Goal: Task Accomplishment & Management: Use online tool/utility

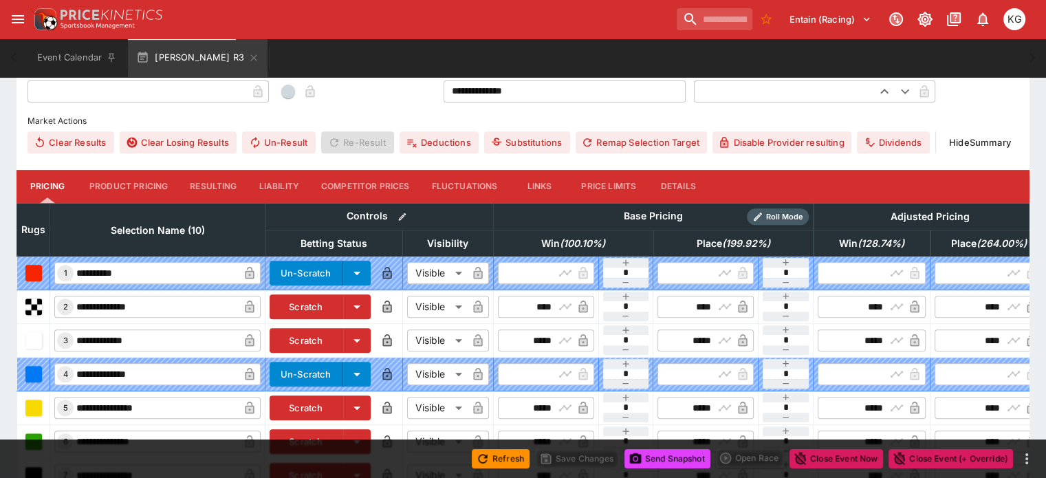
scroll to position [386, 0]
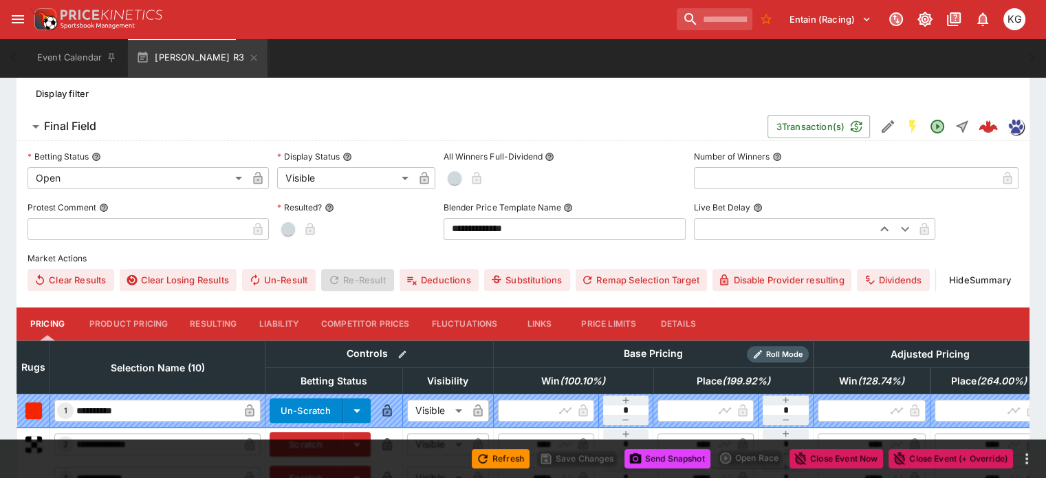
click at [693, 307] on button "Details" at bounding box center [678, 323] width 62 height 33
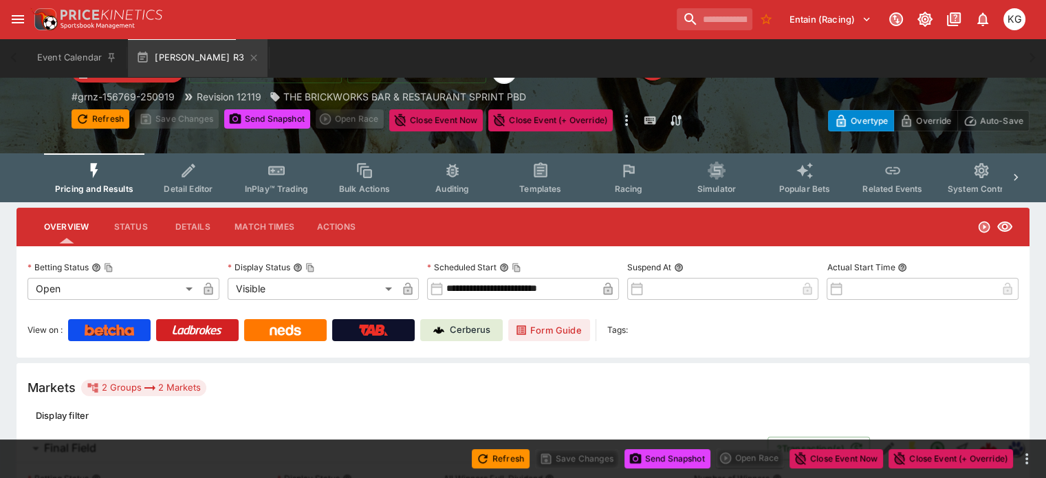
scroll to position [62, 0]
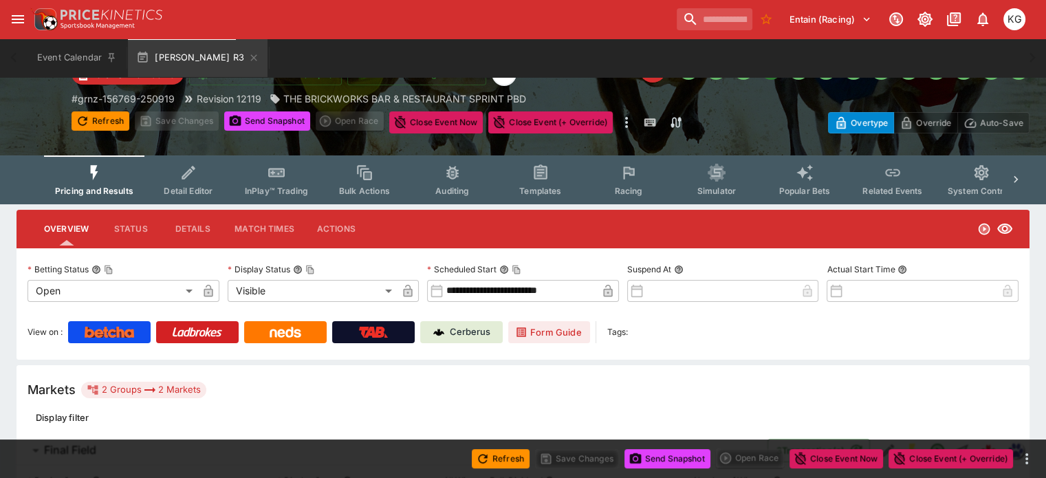
click at [642, 190] on span "Racing" at bounding box center [628, 191] width 28 height 10
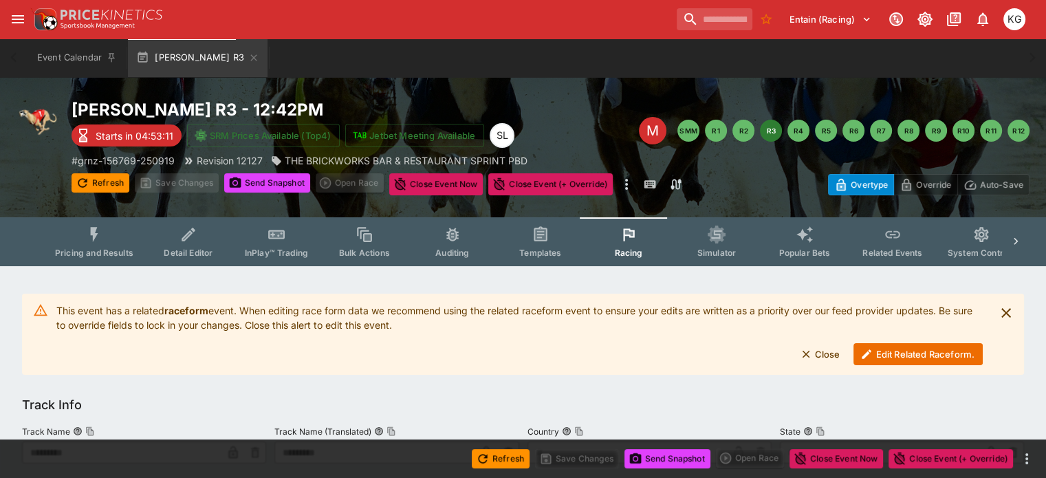
click at [923, 356] on button "Edit Related Raceform." at bounding box center [918, 354] width 129 height 22
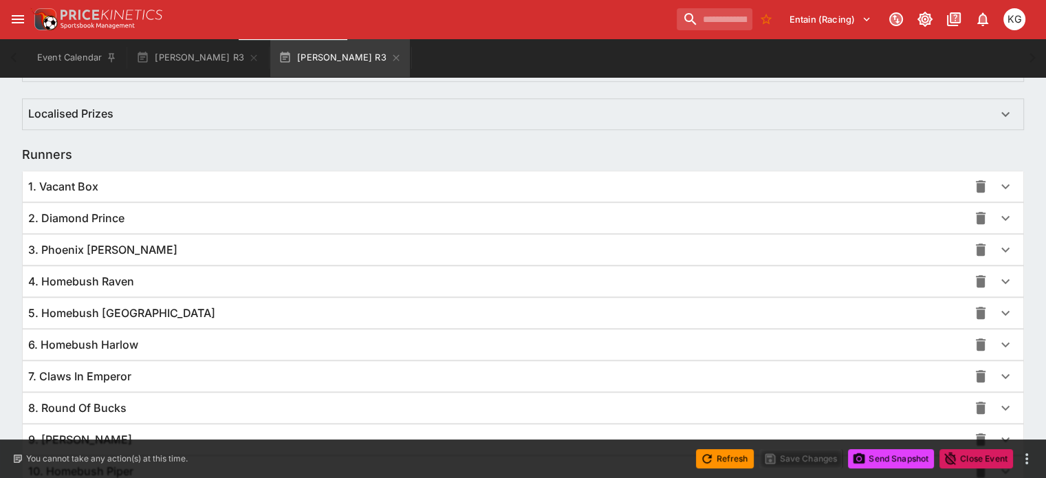
scroll to position [1004, 0]
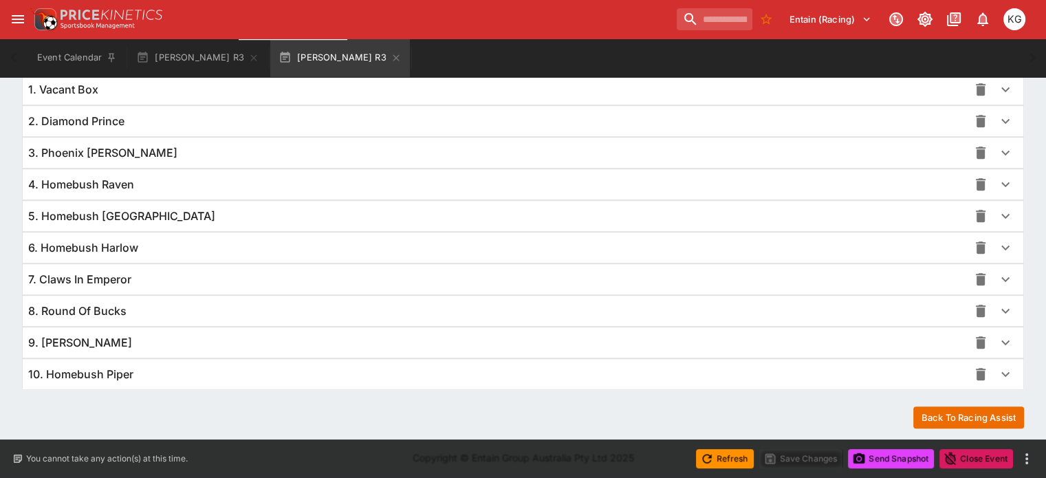
click at [997, 343] on icon "button" at bounding box center [1005, 342] width 17 height 17
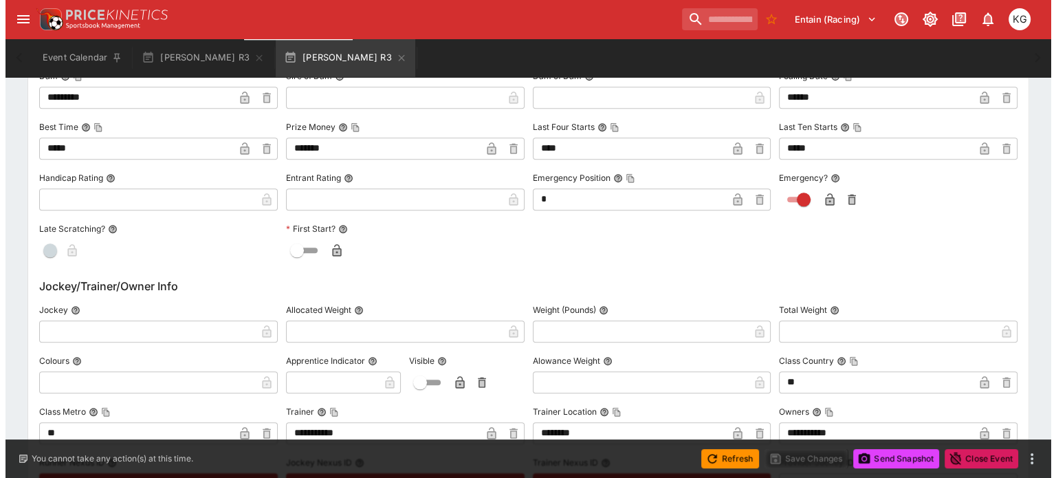
scroll to position [1486, 0]
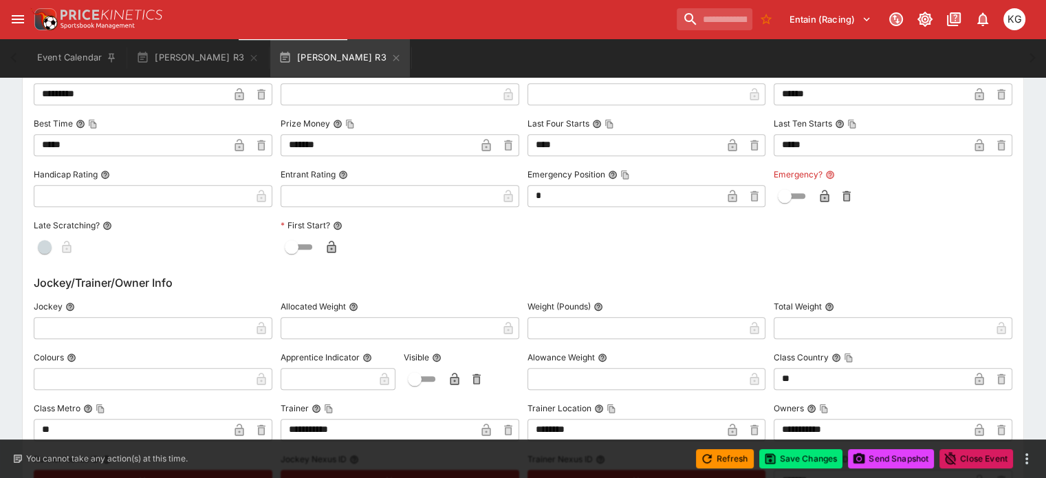
click at [818, 195] on icon "button" at bounding box center [825, 196] width 14 height 14
click at [792, 454] on button "Save Changes" at bounding box center [801, 458] width 84 height 19
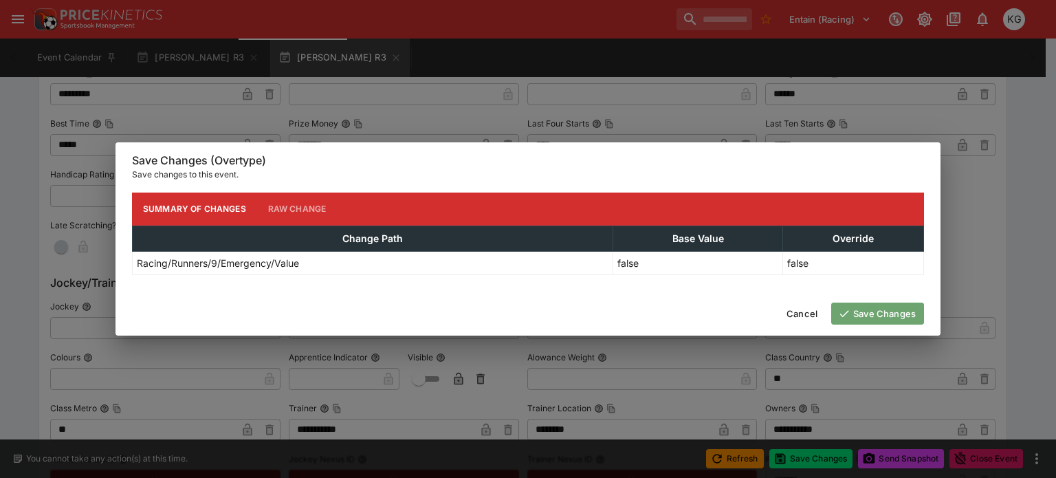
click at [893, 312] on button "Save Changes" at bounding box center [877, 314] width 93 height 22
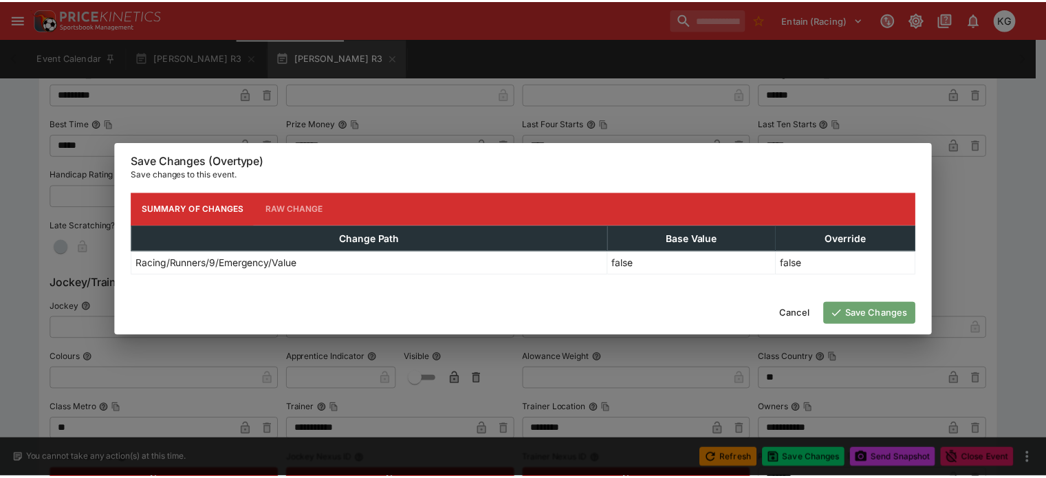
scroll to position [0, 0]
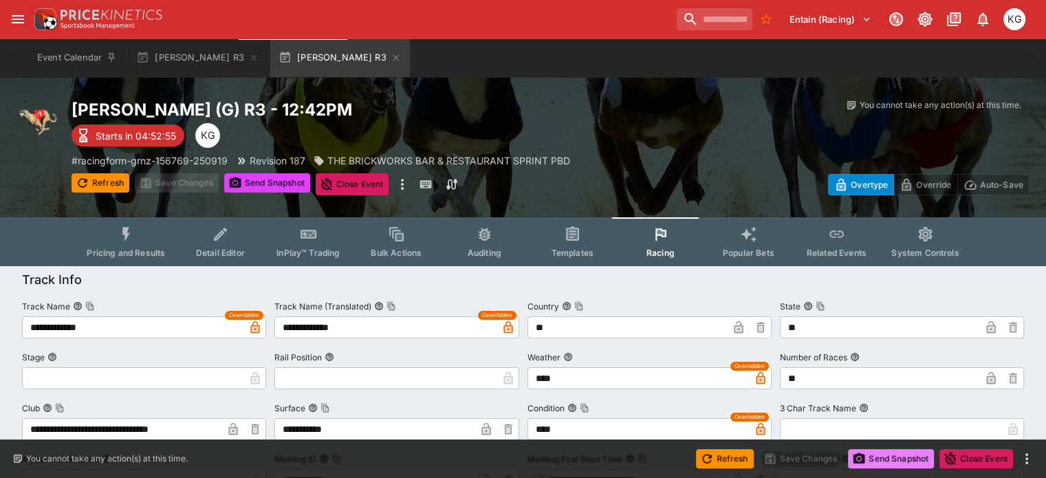
click at [893, 453] on button "Send Snapshot" at bounding box center [891, 458] width 86 height 19
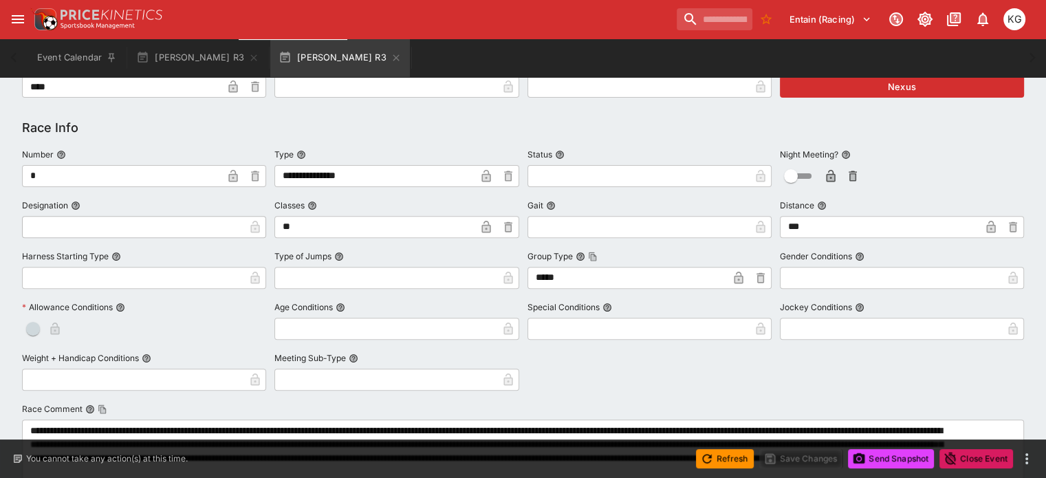
scroll to position [385, 0]
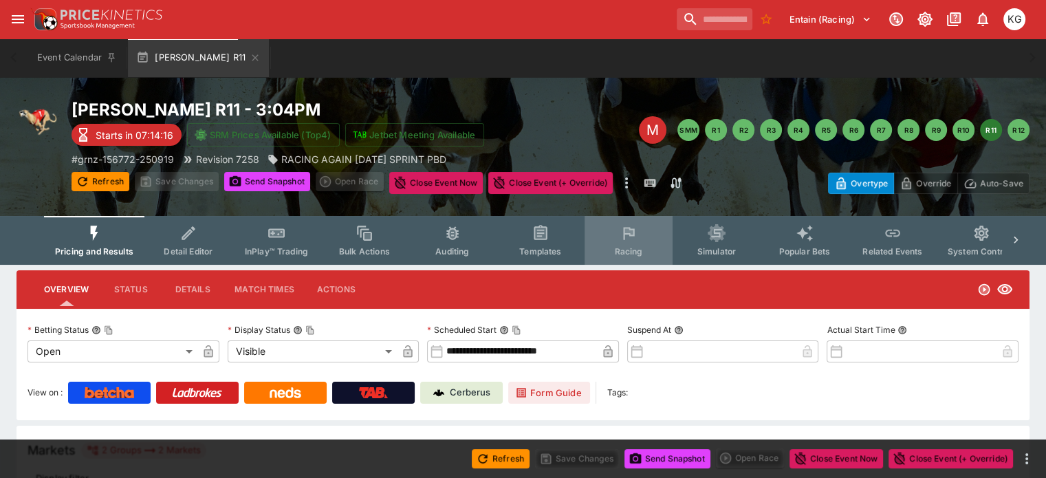
click at [642, 243] on button "Racing" at bounding box center [629, 240] width 88 height 49
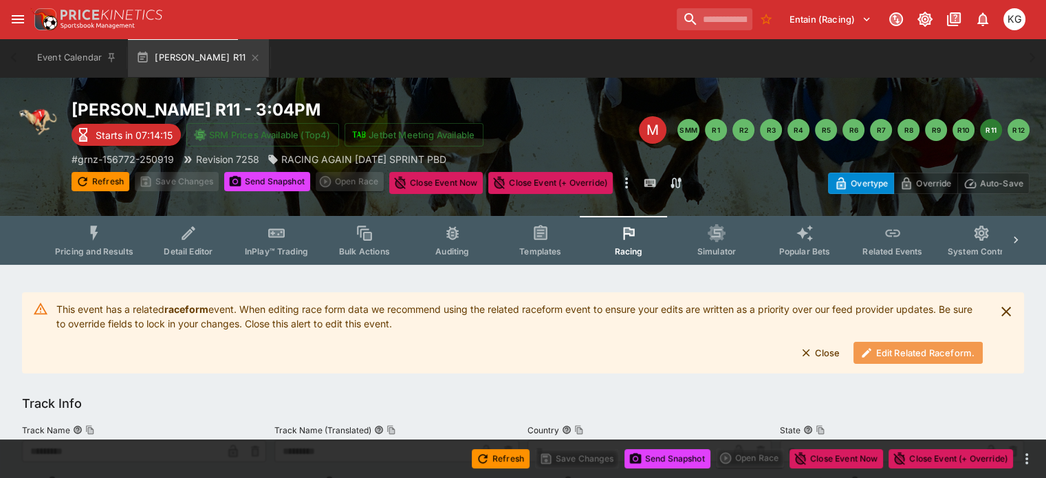
click at [915, 347] on button "Edit Related Raceform." at bounding box center [918, 353] width 129 height 22
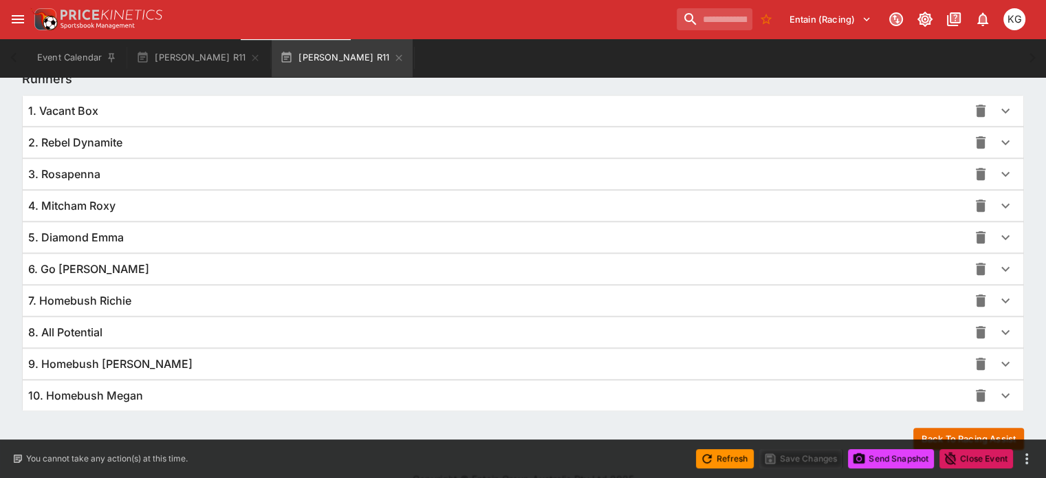
scroll to position [1004, 0]
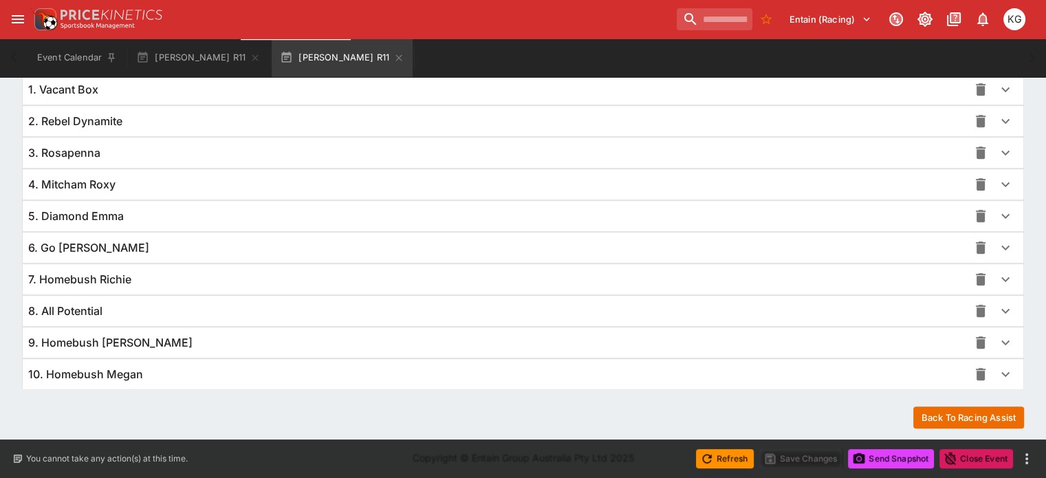
click at [997, 369] on icon "button" at bounding box center [1005, 374] width 17 height 17
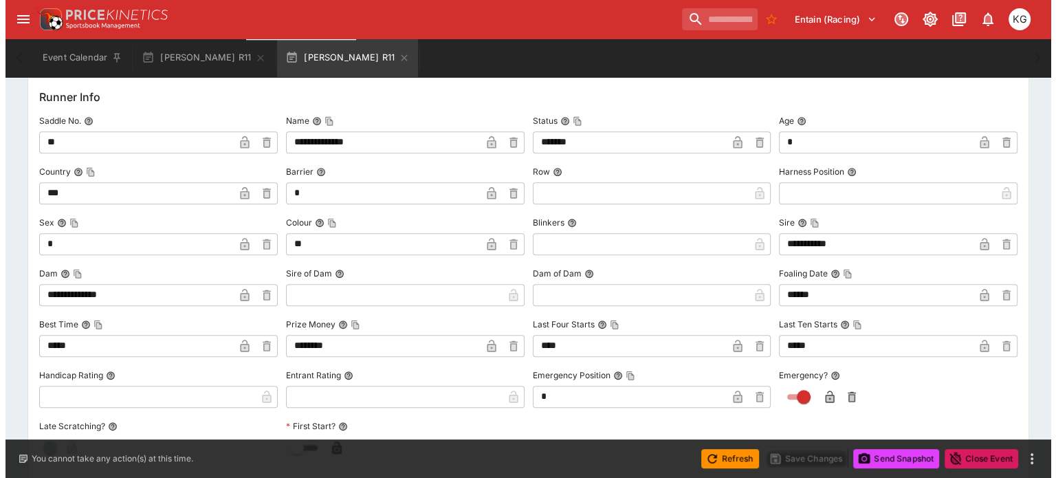
scroll to position [1348, 0]
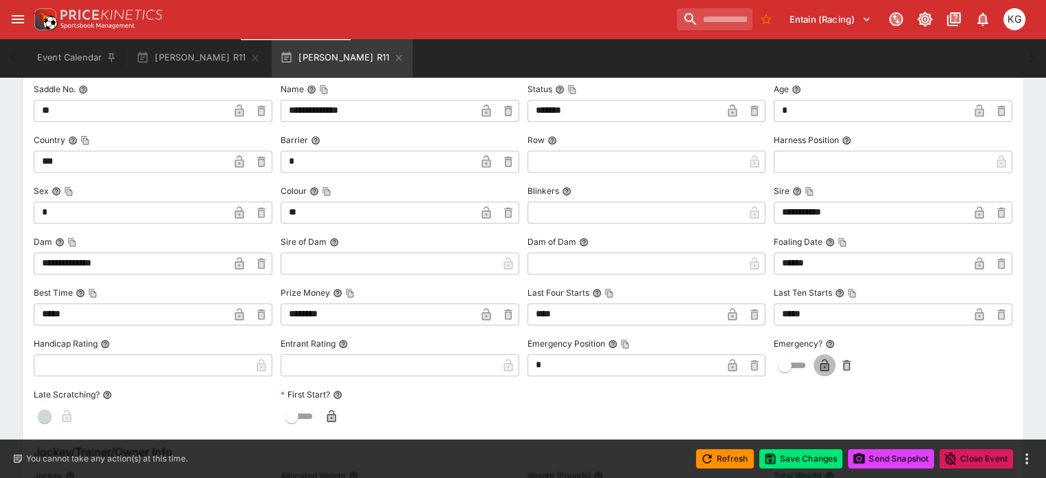
click at [821, 364] on icon "button" at bounding box center [824, 367] width 7 height 6
click at [805, 455] on button "Save Changes" at bounding box center [801, 458] width 84 height 19
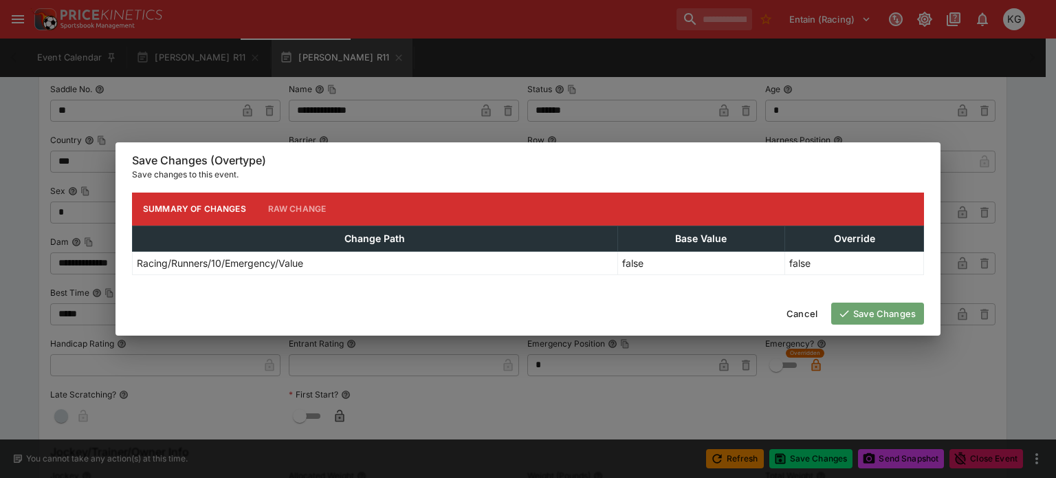
click at [879, 305] on button "Save Changes" at bounding box center [877, 314] width 93 height 22
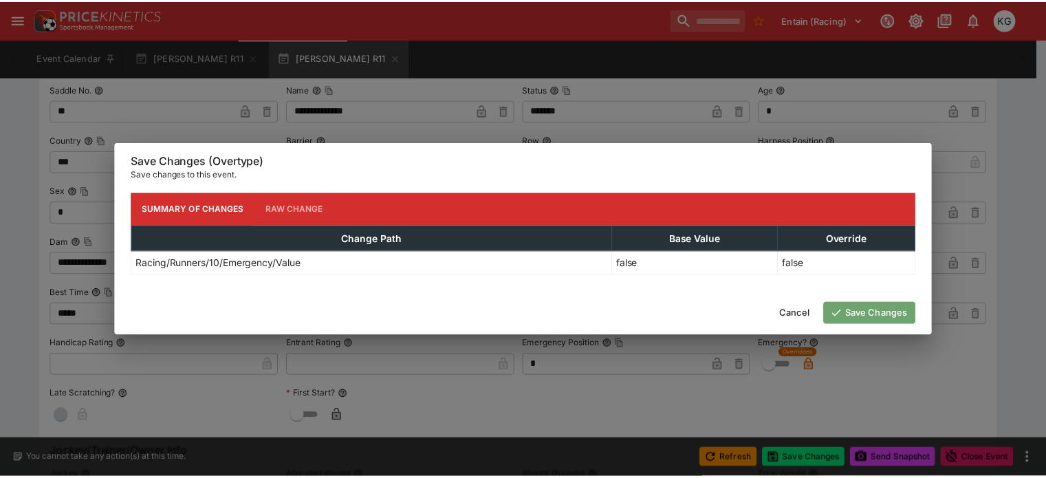
scroll to position [0, 0]
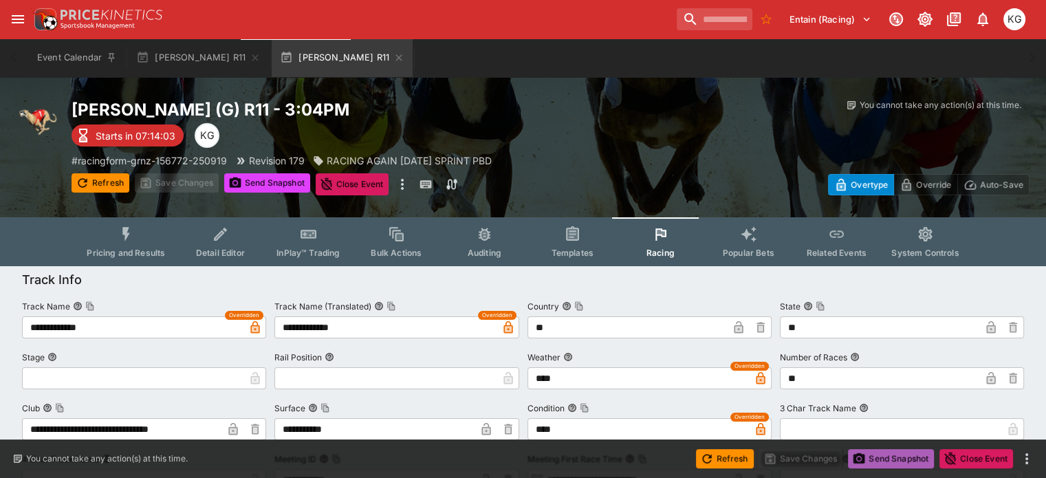
click at [916, 459] on button "Send Snapshot" at bounding box center [891, 458] width 86 height 19
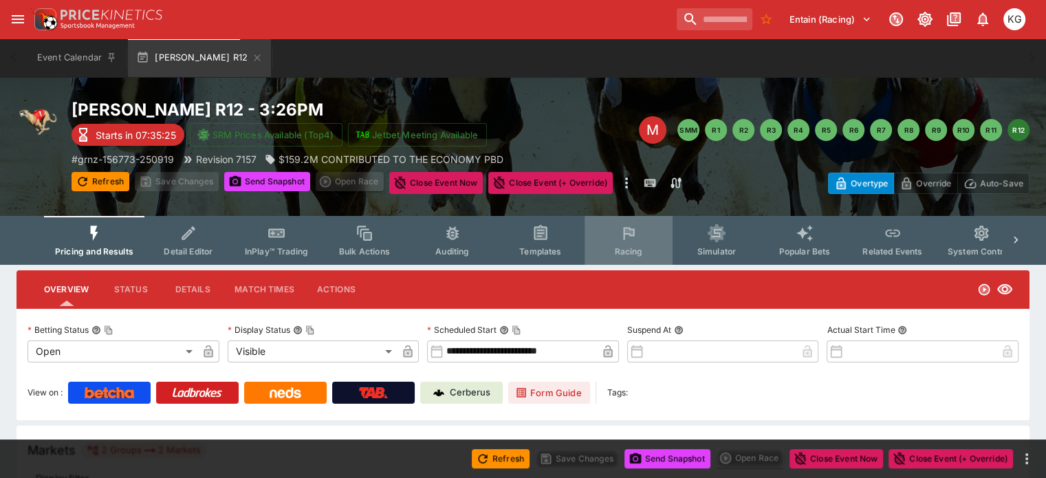
click at [638, 236] on icon "Event type filters" at bounding box center [629, 233] width 18 height 18
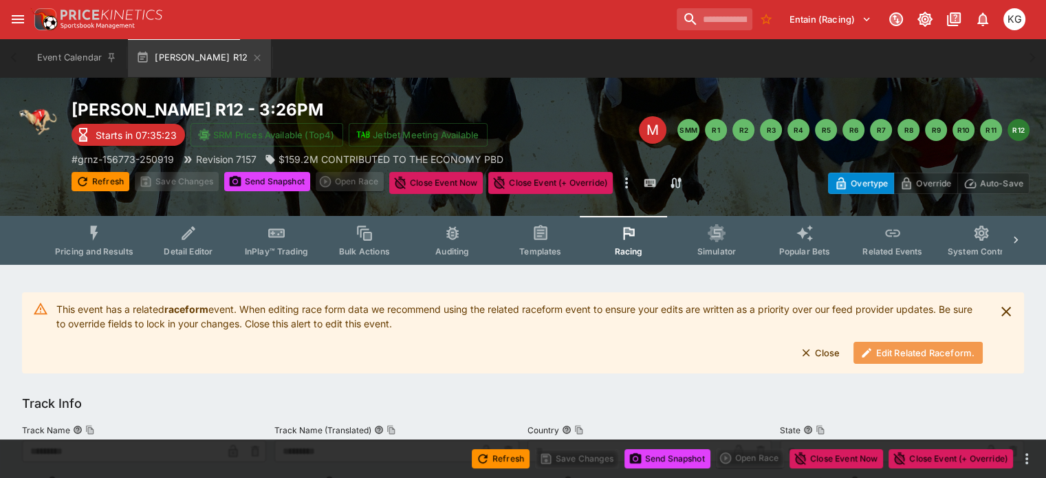
click at [913, 353] on button "Edit Related Raceform." at bounding box center [918, 353] width 129 height 22
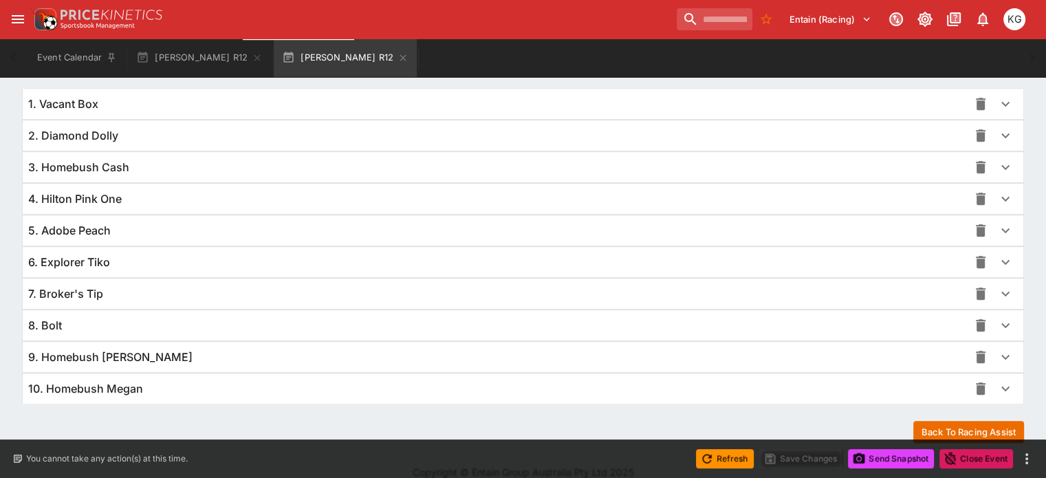
scroll to position [1001, 0]
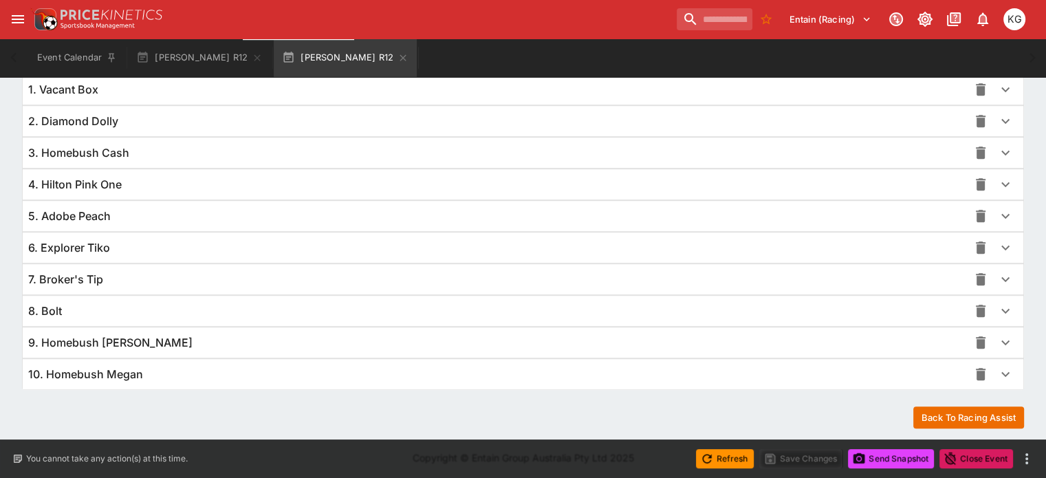
click at [997, 367] on icon "button" at bounding box center [1005, 374] width 17 height 17
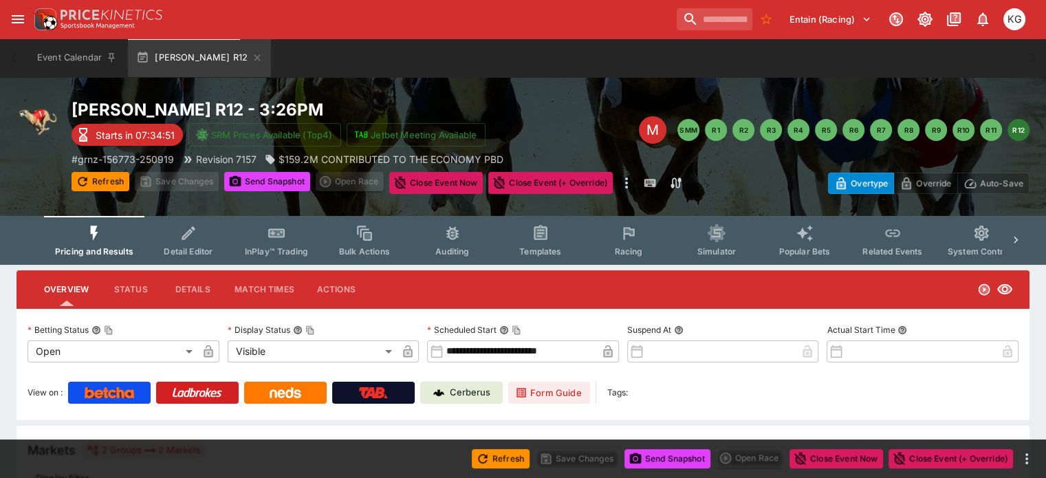
click at [643, 244] on button "Racing" at bounding box center [629, 240] width 88 height 49
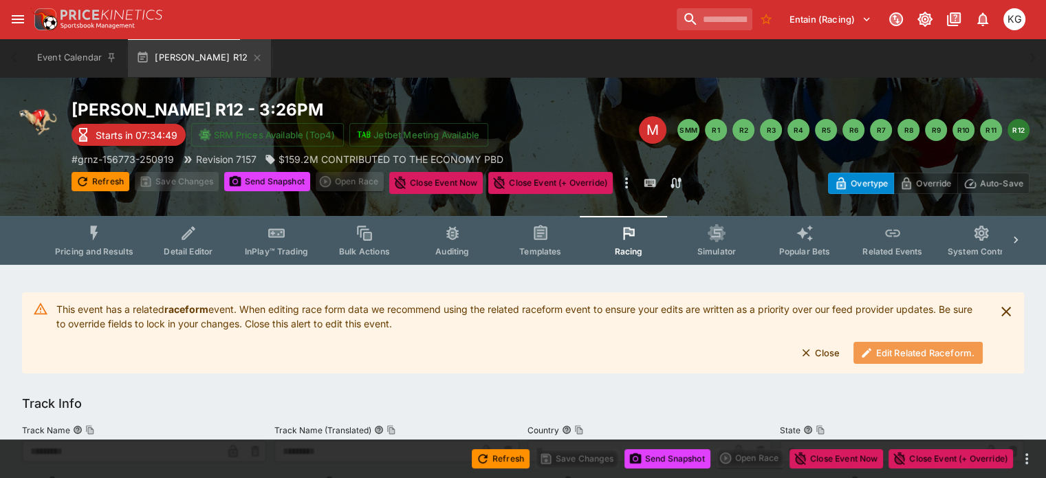
click at [904, 348] on button "Edit Related Raceform." at bounding box center [918, 353] width 129 height 22
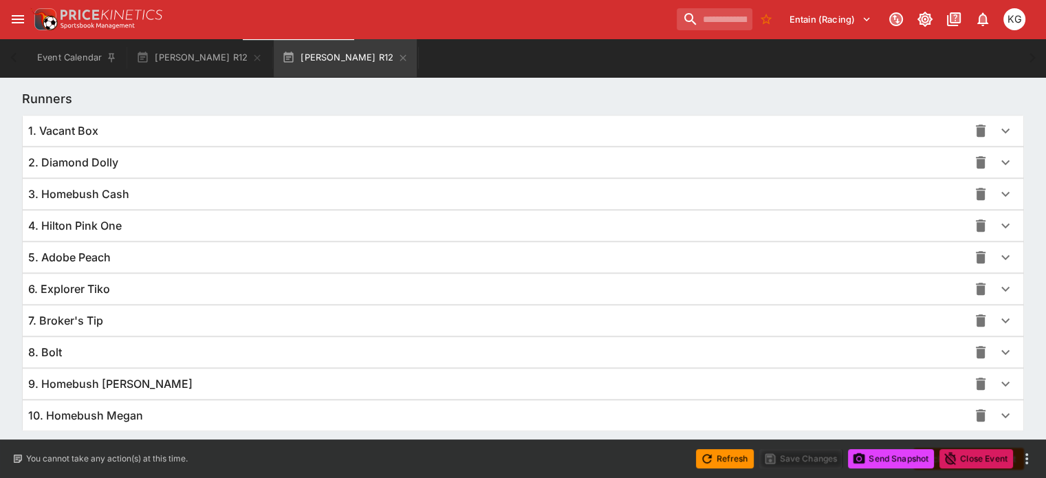
scroll to position [966, 0]
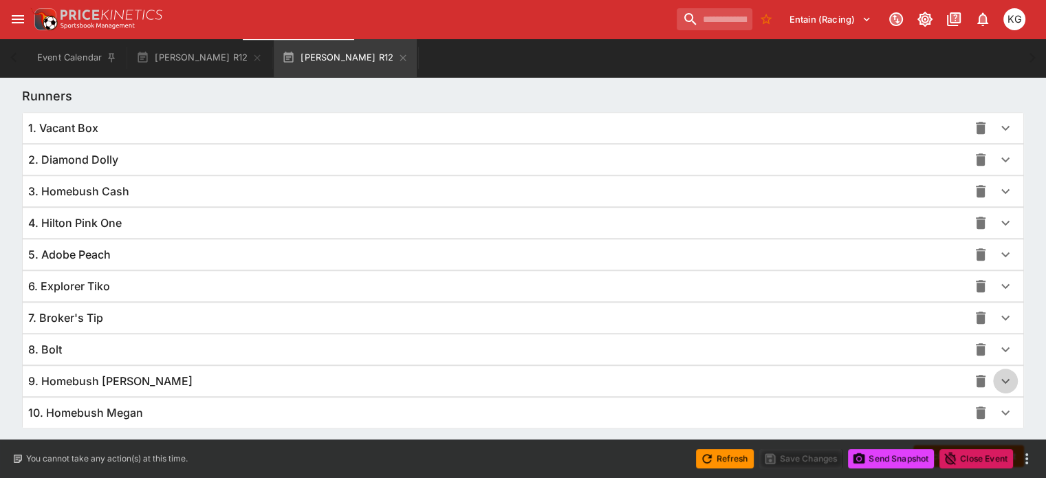
click at [997, 382] on icon "button" at bounding box center [1005, 381] width 17 height 17
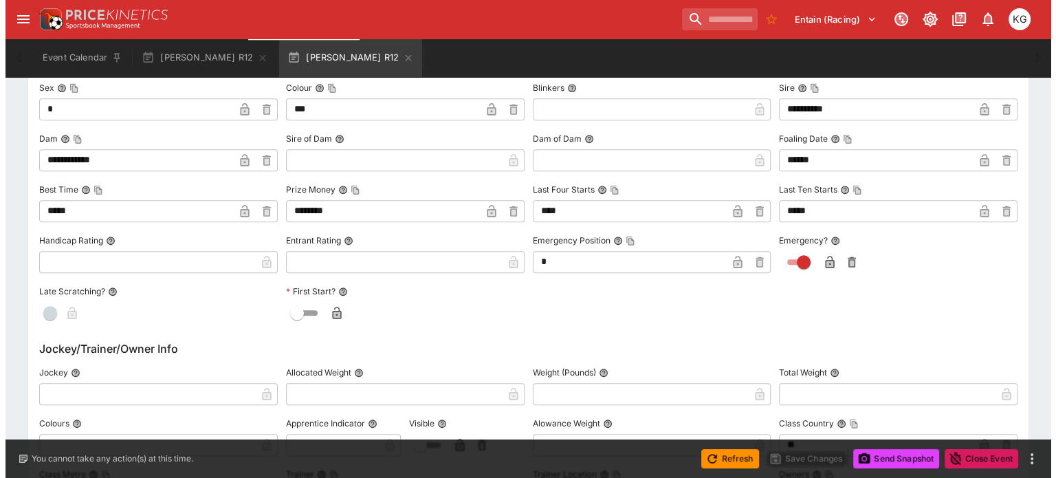
scroll to position [1447, 0]
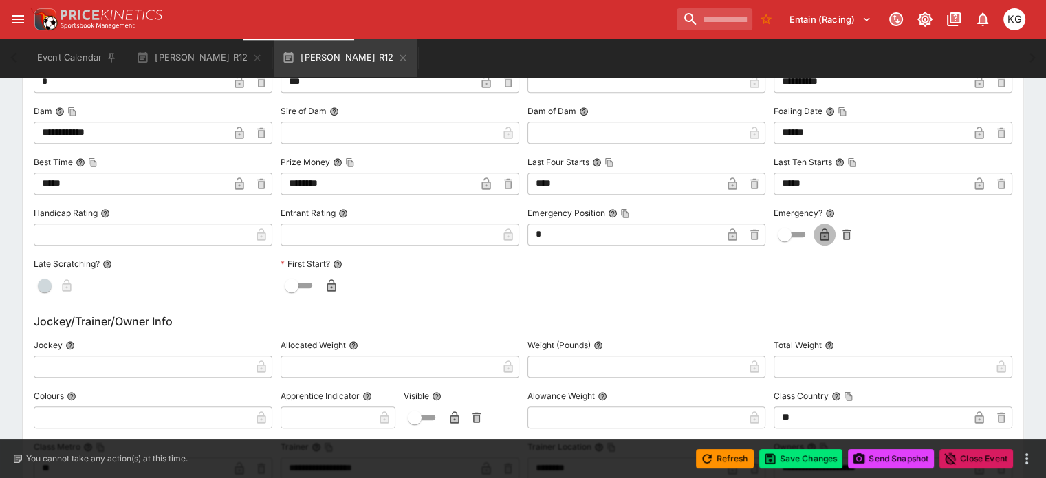
click at [821, 233] on icon "button" at bounding box center [824, 236] width 7 height 6
click at [803, 460] on button "Save Changes" at bounding box center [801, 458] width 84 height 19
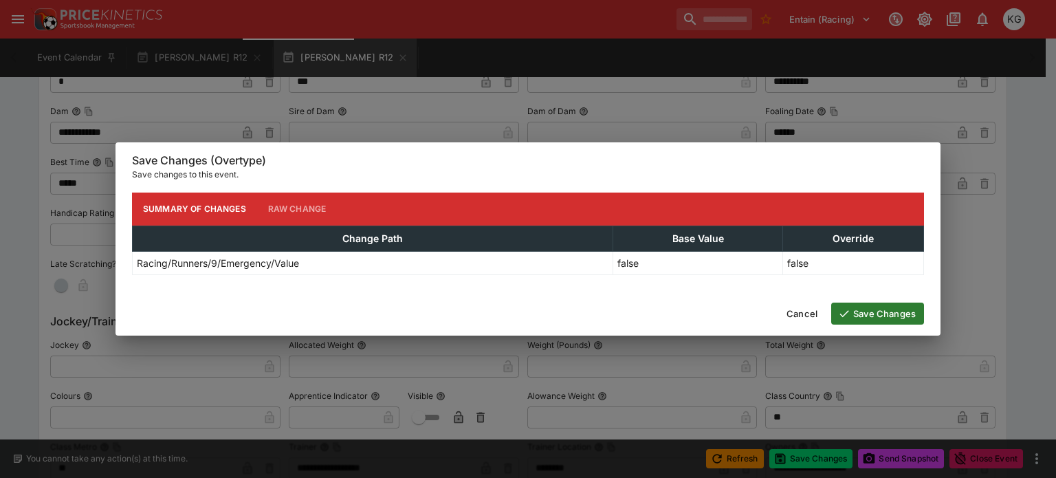
click at [889, 309] on button "Save Changes" at bounding box center [877, 314] width 93 height 22
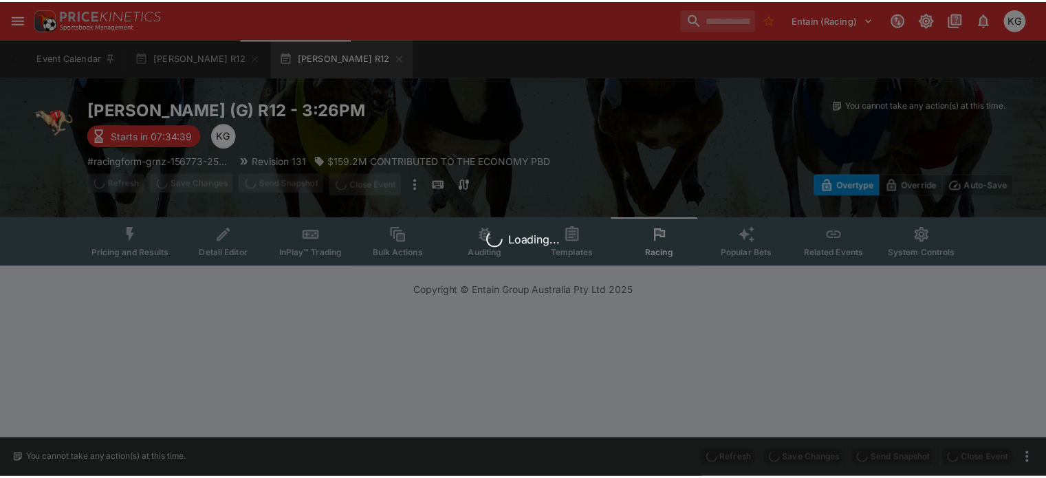
scroll to position [0, 0]
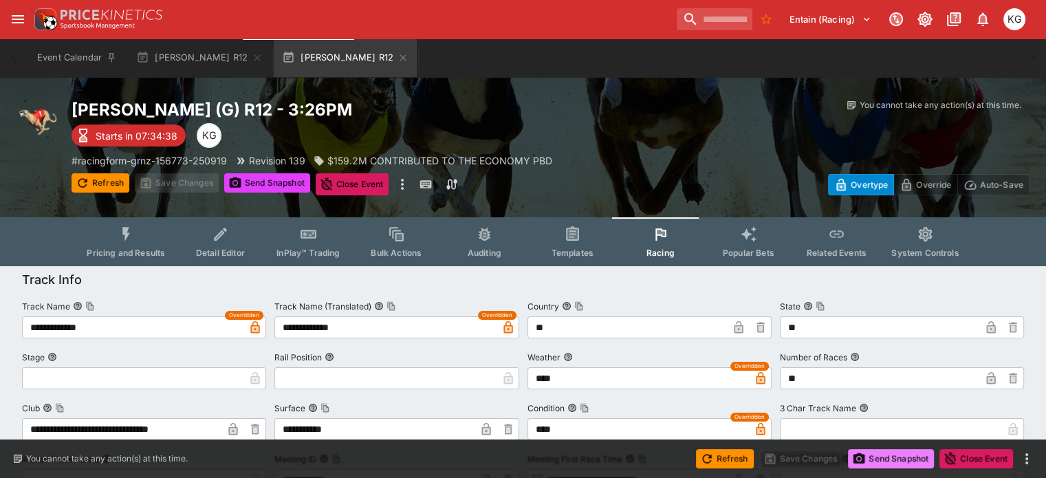
click at [908, 461] on button "Send Snapshot" at bounding box center [891, 458] width 86 height 19
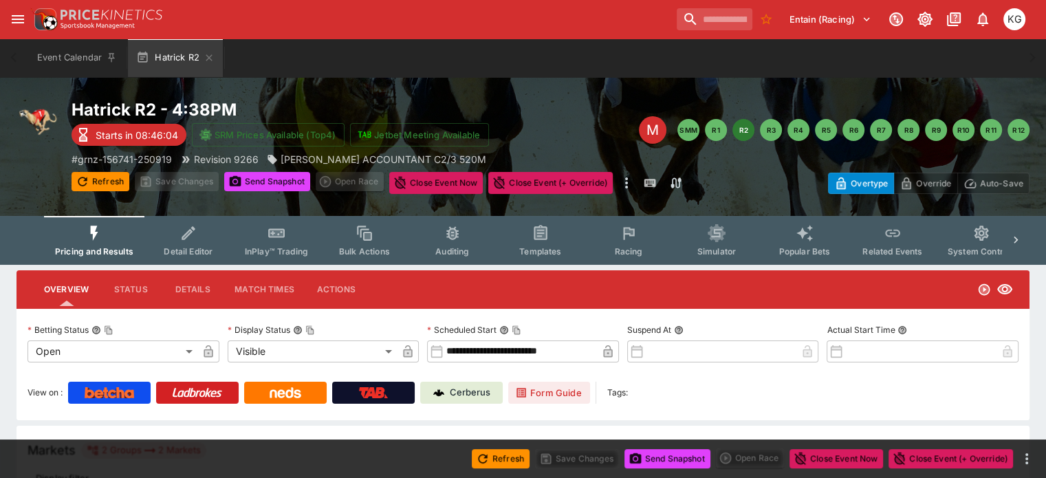
click at [641, 252] on span "Racing" at bounding box center [628, 251] width 28 height 10
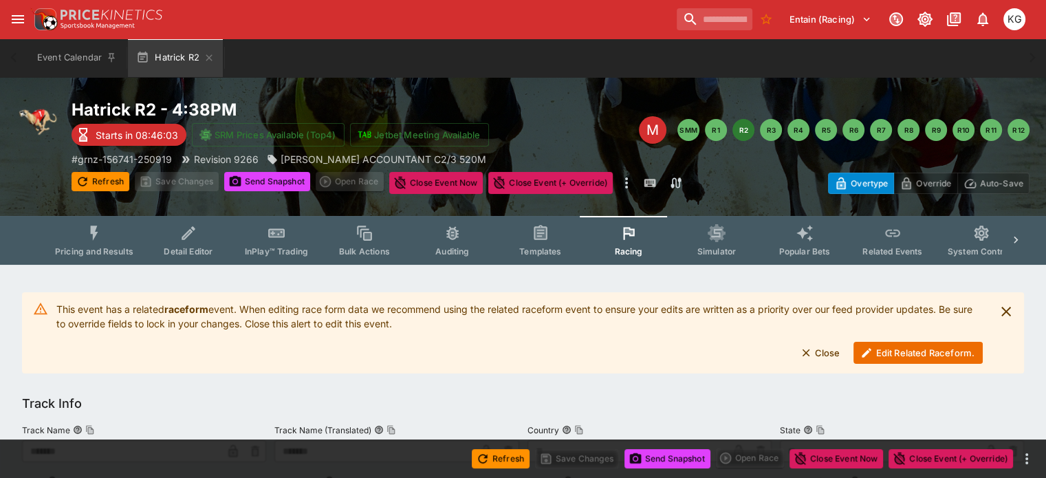
click at [920, 355] on button "Edit Related Raceform." at bounding box center [918, 353] width 129 height 22
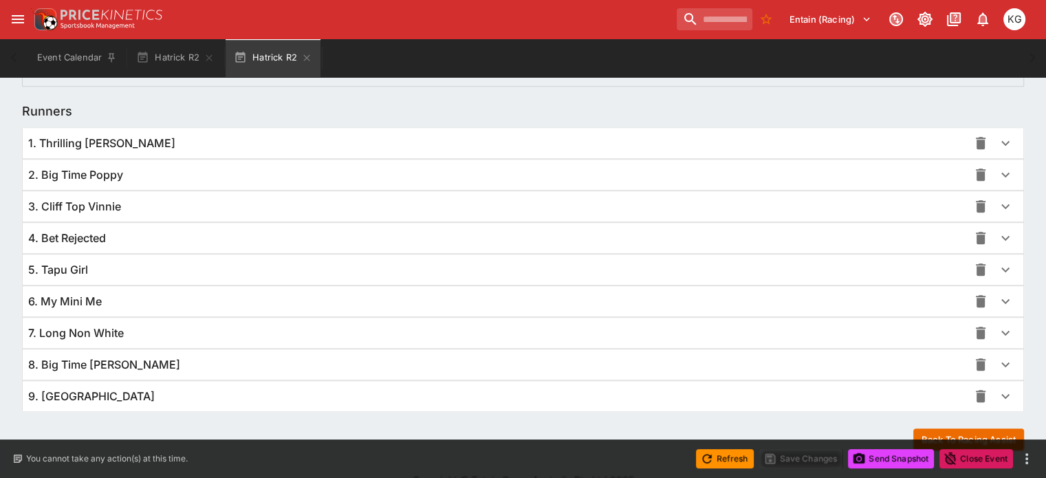
scroll to position [972, 0]
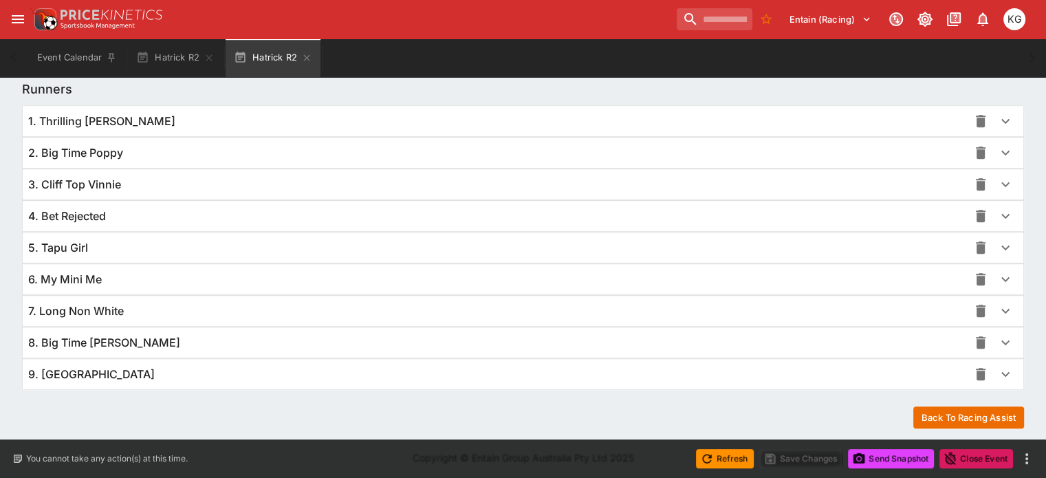
click at [997, 368] on icon "button" at bounding box center [1005, 374] width 17 height 17
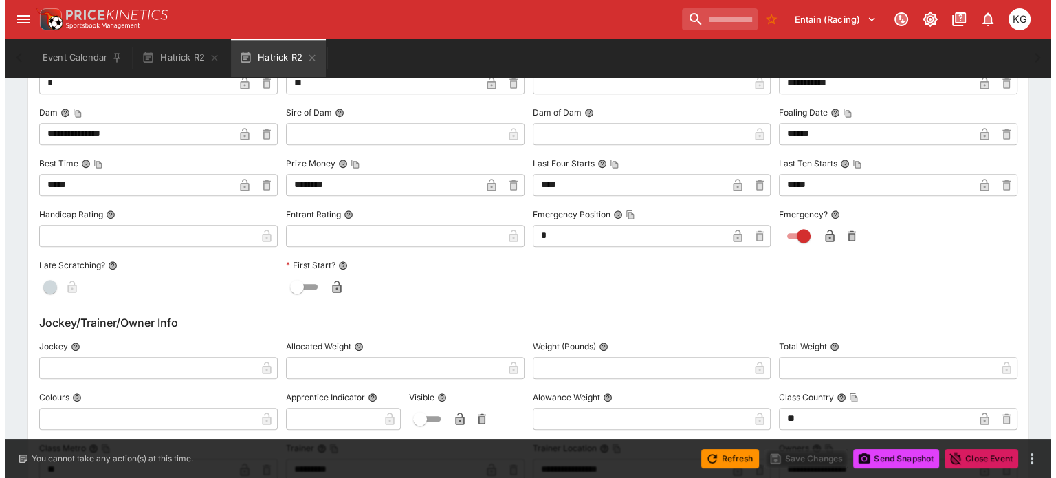
scroll to position [1454, 0]
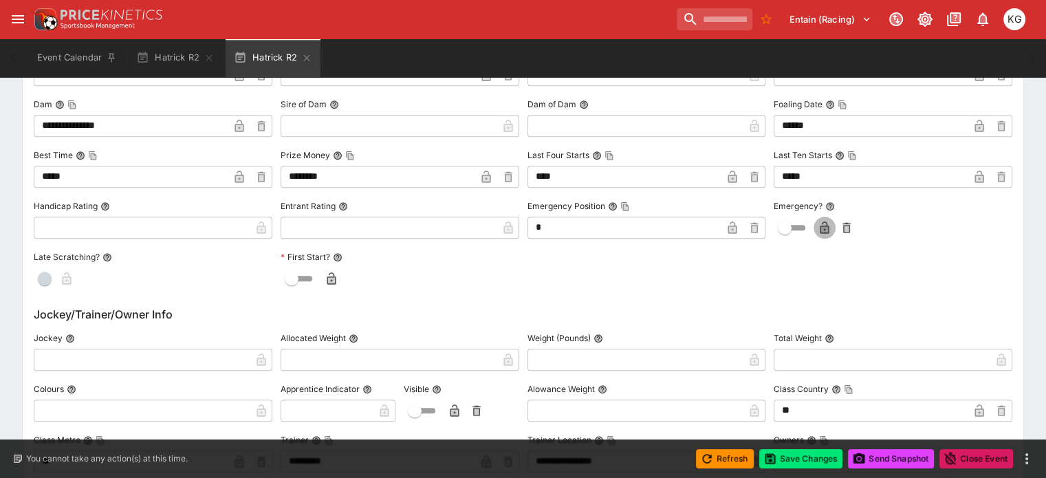
click at [821, 228] on icon "button" at bounding box center [824, 229] width 7 height 6
click at [811, 460] on button "Save Changes" at bounding box center [801, 458] width 84 height 19
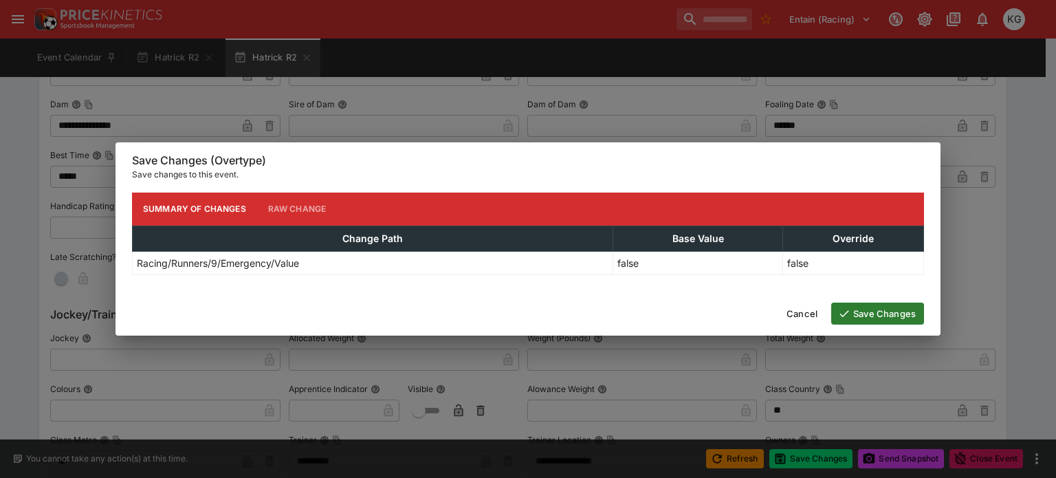
click at [878, 308] on button "Save Changes" at bounding box center [877, 314] width 93 height 22
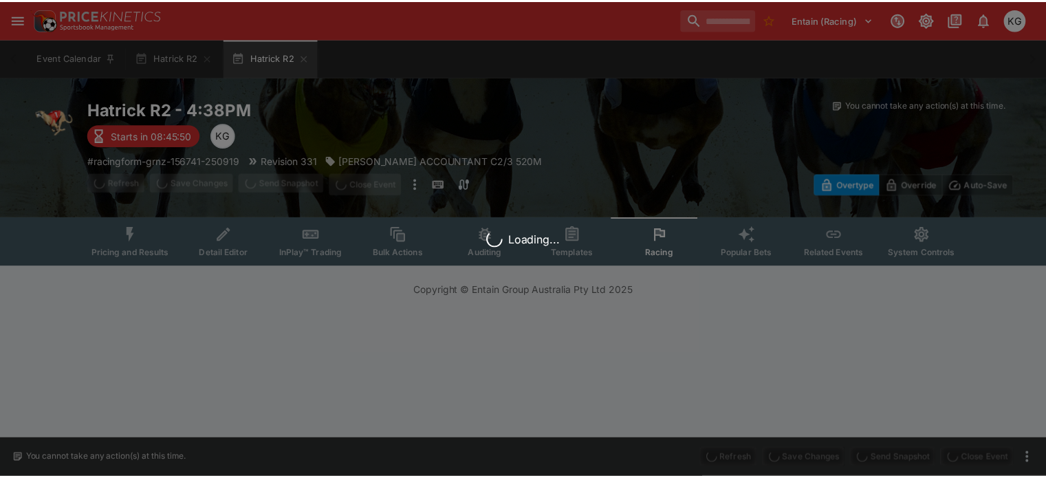
scroll to position [0, 0]
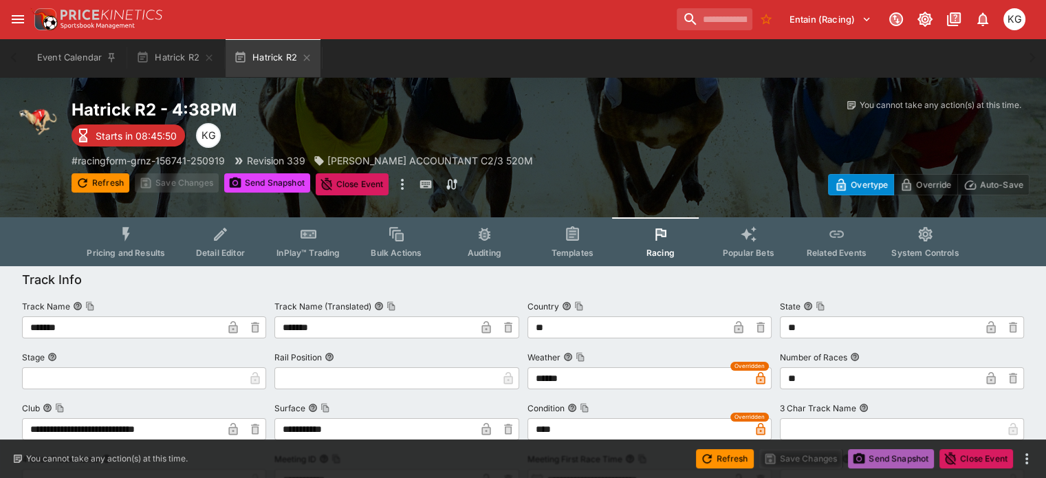
click at [886, 463] on button "Send Snapshot" at bounding box center [891, 458] width 86 height 19
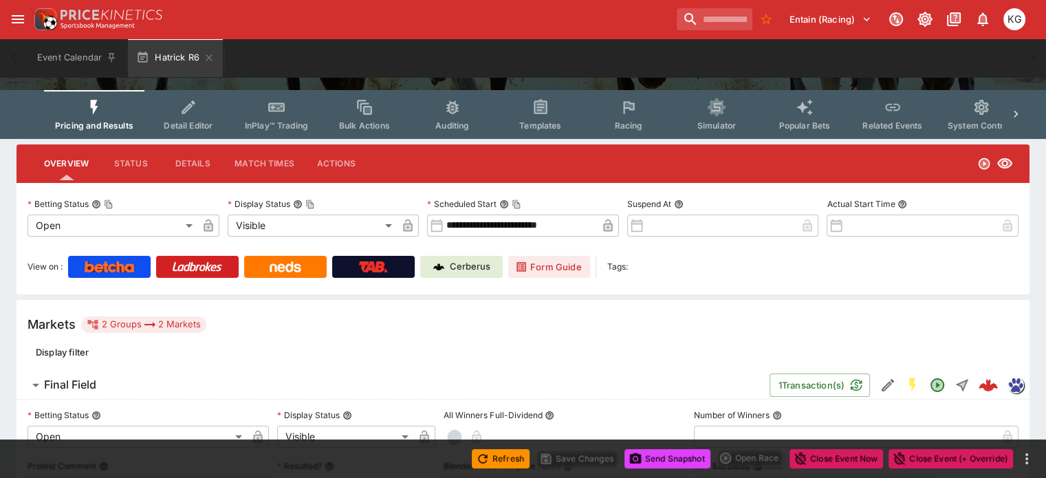
scroll to position [71, 0]
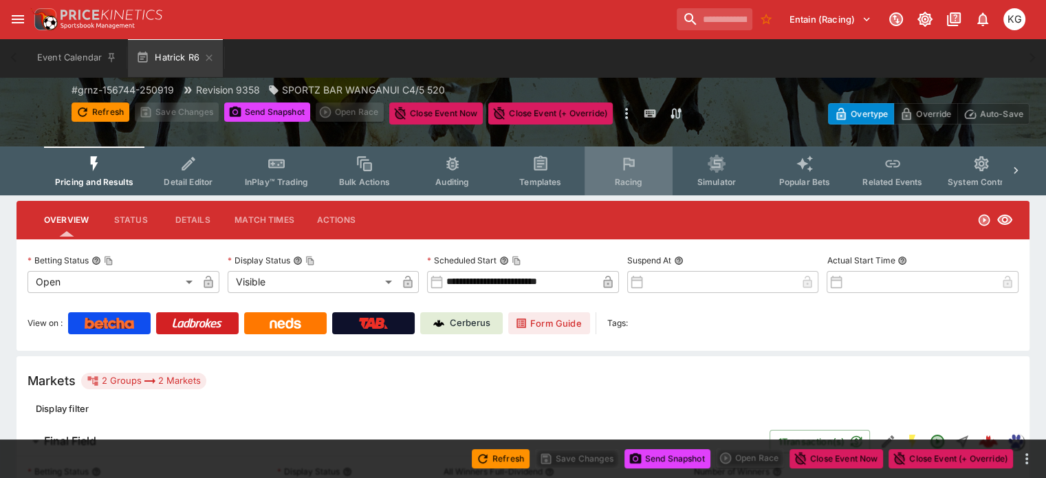
click at [638, 175] on button "Racing" at bounding box center [629, 170] width 88 height 49
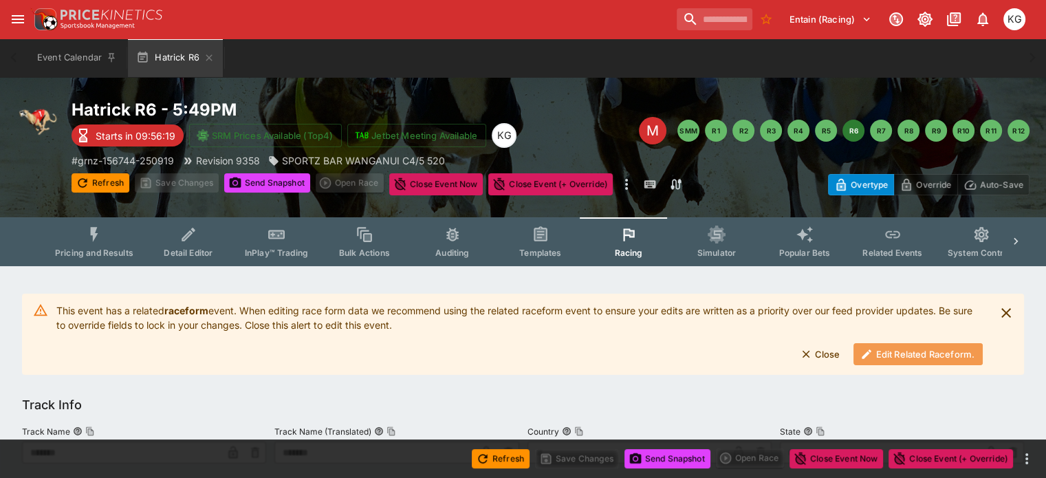
click at [887, 355] on button "Edit Related Raceform." at bounding box center [918, 354] width 129 height 22
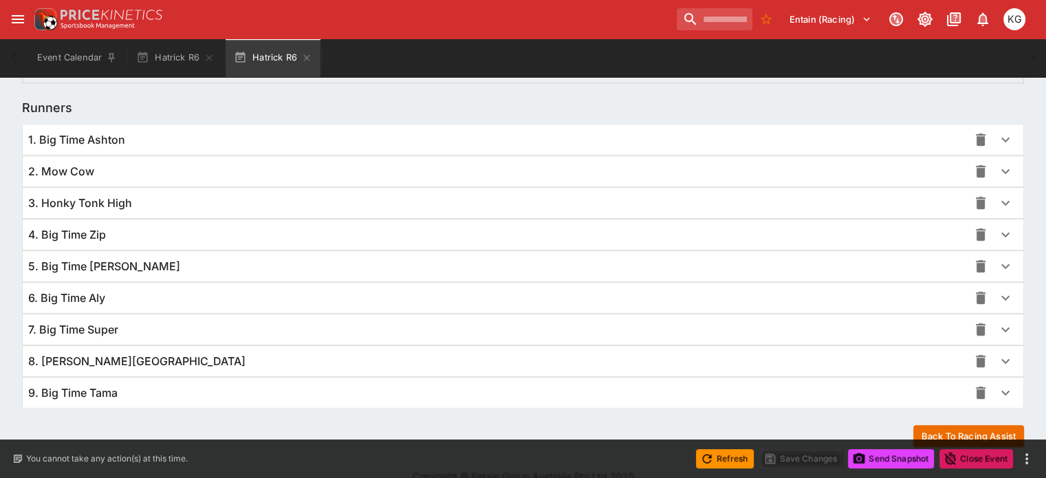
scroll to position [970, 0]
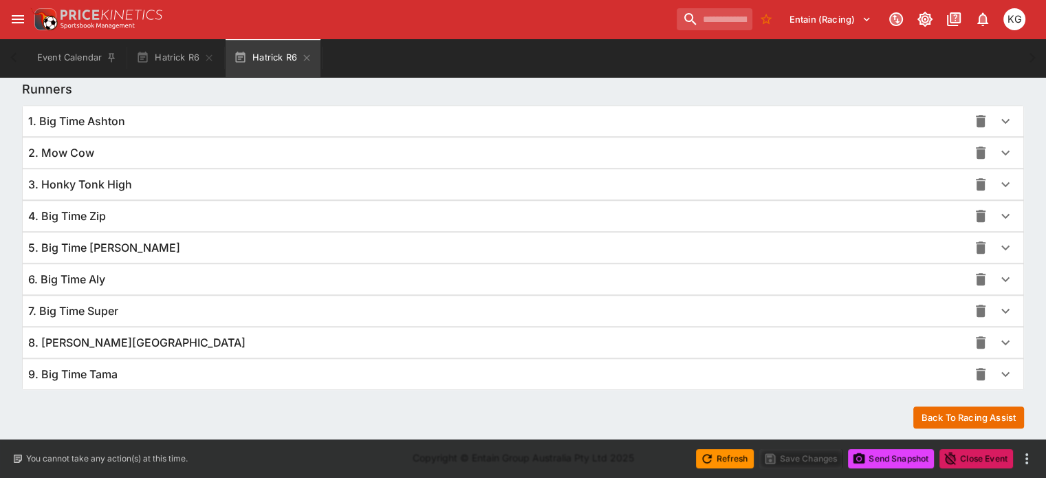
click at [997, 372] on icon "button" at bounding box center [1005, 374] width 17 height 17
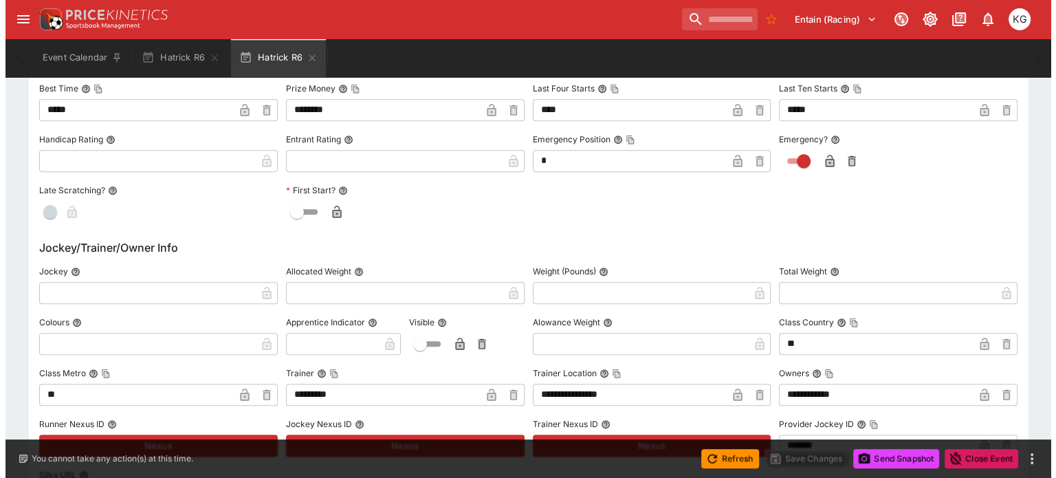
scroll to position [1589, 0]
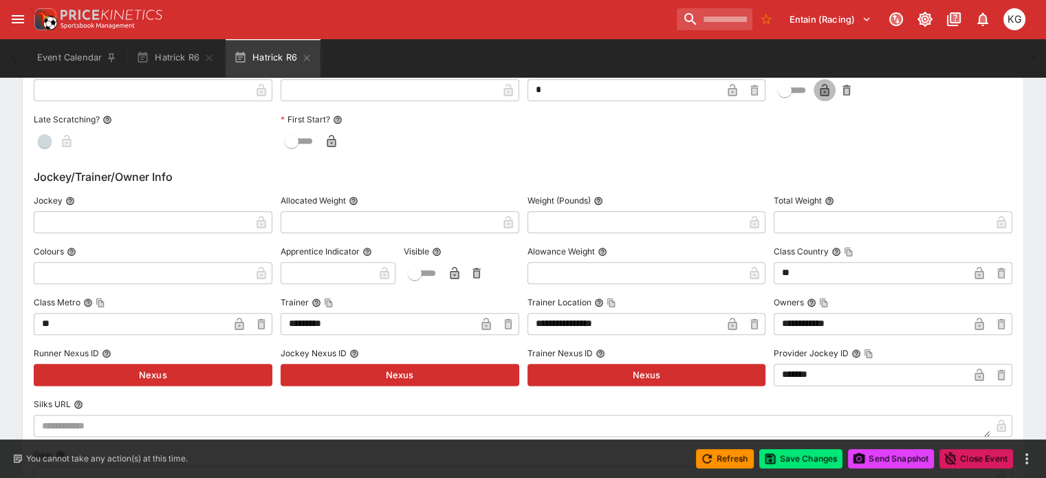
click at [818, 83] on icon "button" at bounding box center [825, 90] width 14 height 14
click at [798, 450] on button "Save Changes" at bounding box center [801, 458] width 84 height 19
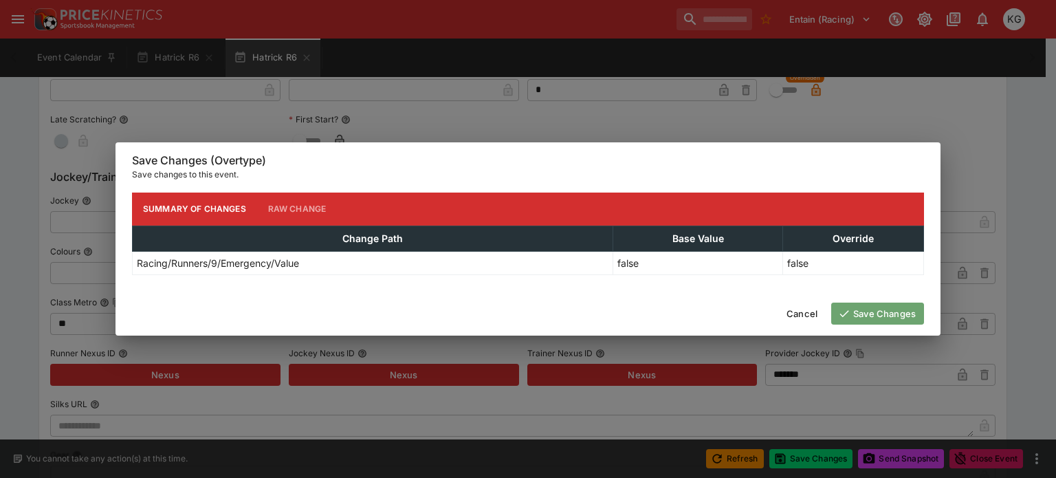
click at [897, 307] on button "Save Changes" at bounding box center [877, 314] width 93 height 22
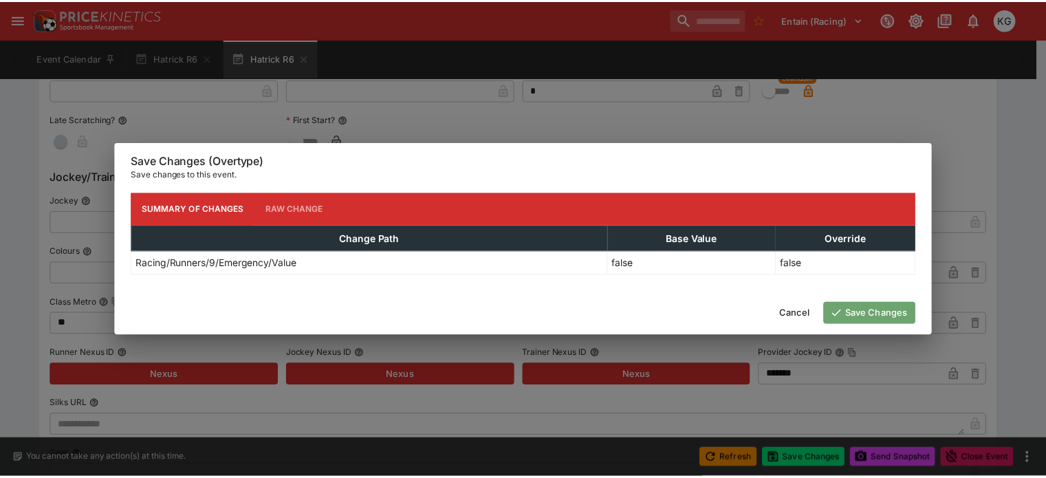
scroll to position [0, 0]
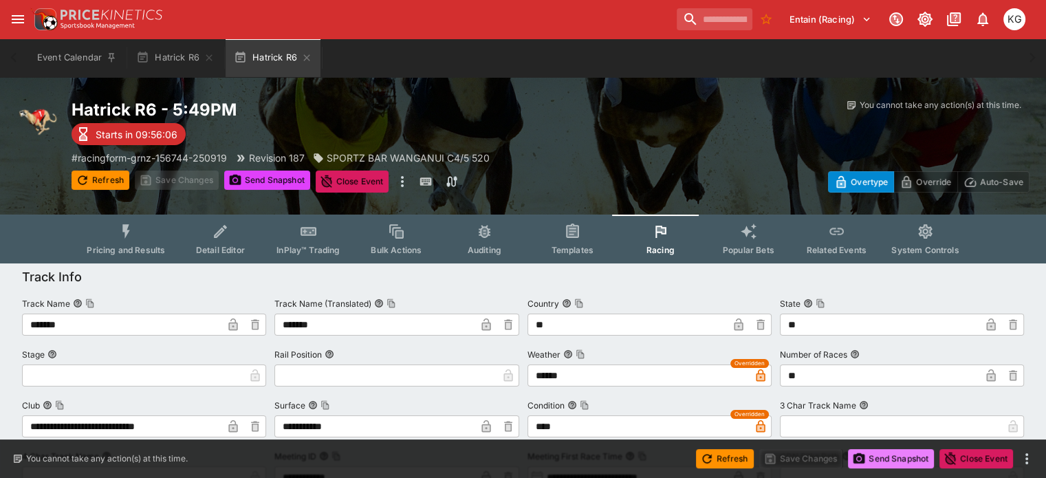
click at [889, 456] on button "Send Snapshot" at bounding box center [891, 458] width 86 height 19
